Goal: Check status

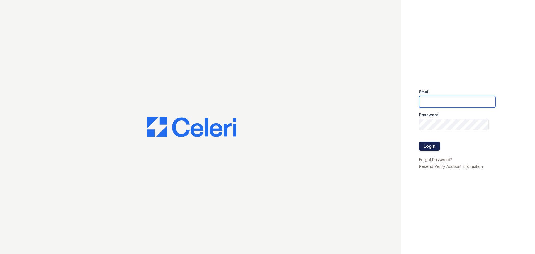
type input "mmoran@trinity-pm.com"
click at [431, 146] on button "Login" at bounding box center [429, 146] width 21 height 9
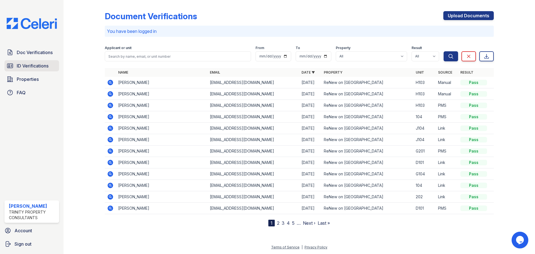
click at [26, 65] on span "ID Verifications" at bounding box center [33, 65] width 32 height 7
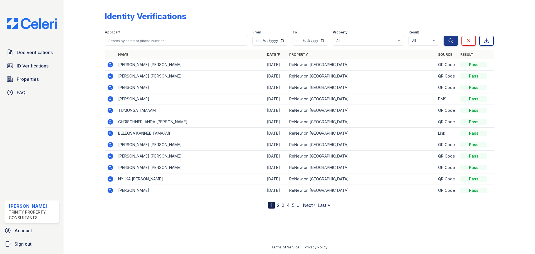
click at [109, 66] on icon at bounding box center [111, 65] width 6 height 6
